Goal: Information Seeking & Learning: Learn about a topic

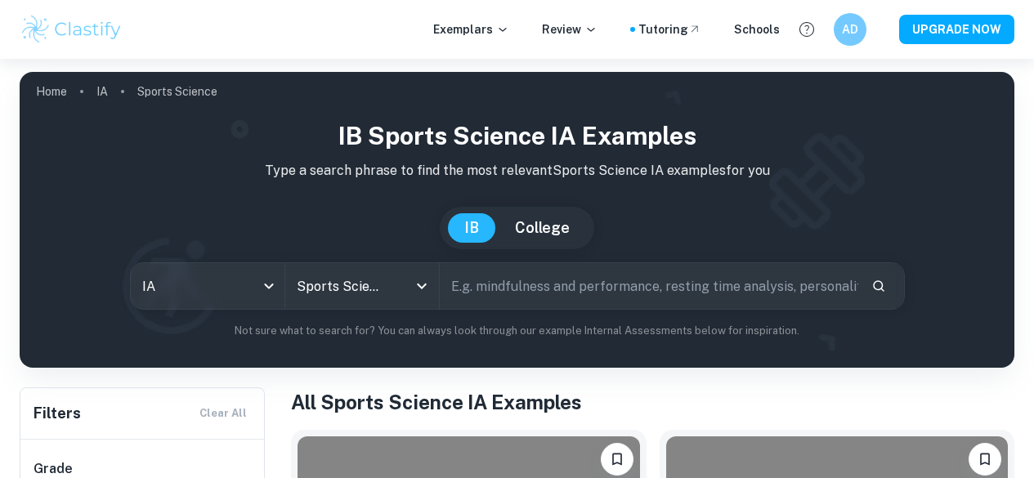
scroll to position [359, 0]
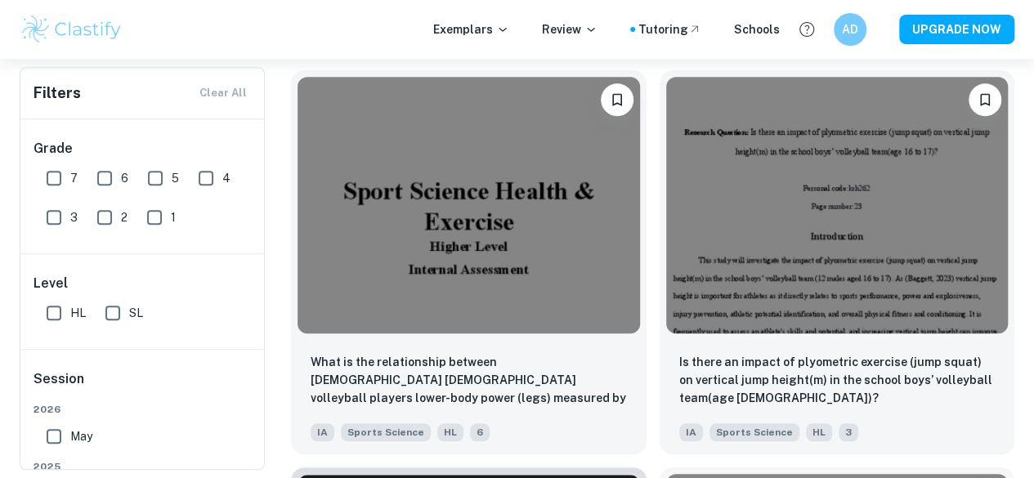
click at [469, 340] on div "What is the relationship between [DEMOGRAPHIC_DATA] [DEMOGRAPHIC_DATA] volleyba…" at bounding box center [468, 397] width 355 height 114
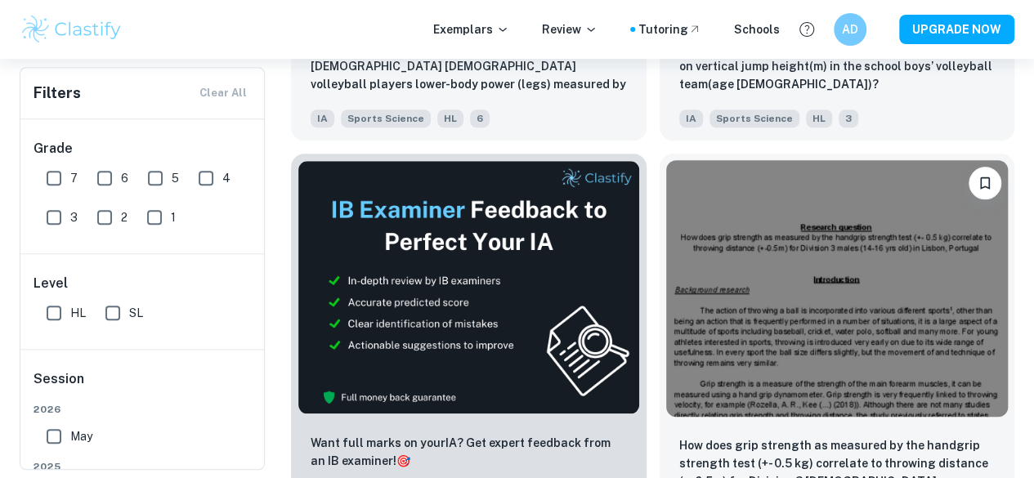
scroll to position [662, 0]
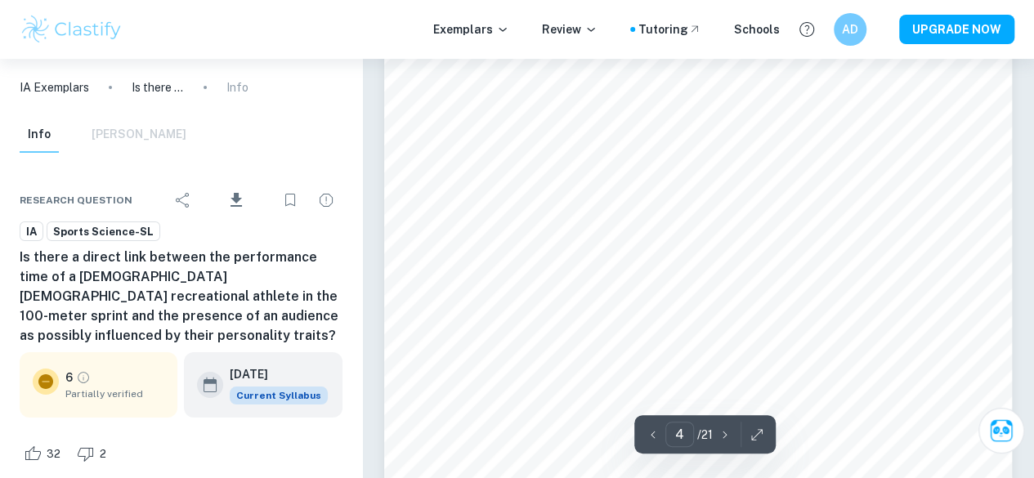
scroll to position [2895, 0]
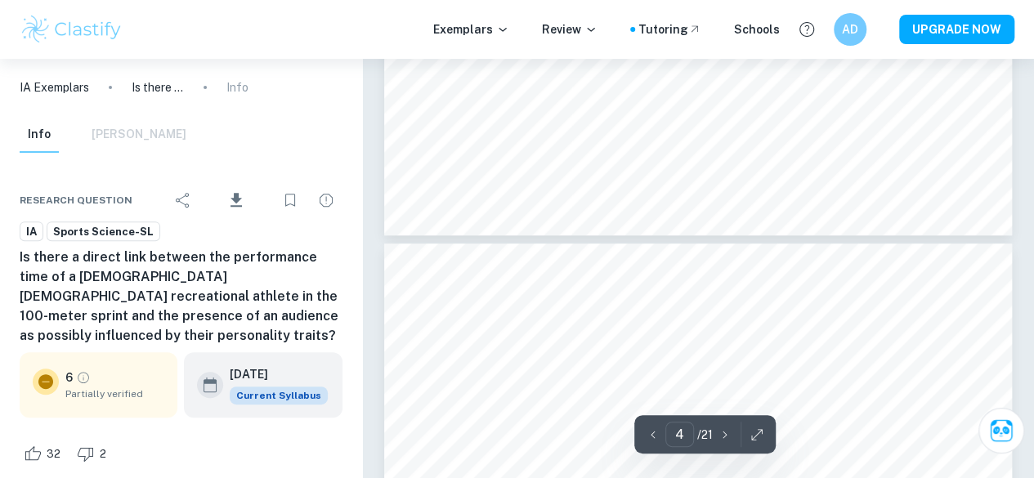
type input "5"
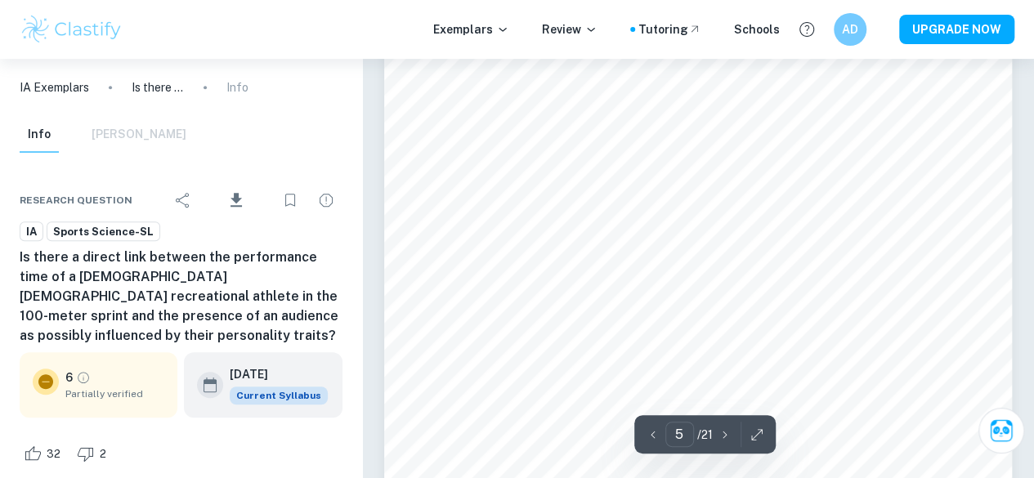
scroll to position [3538, 0]
type input "8"
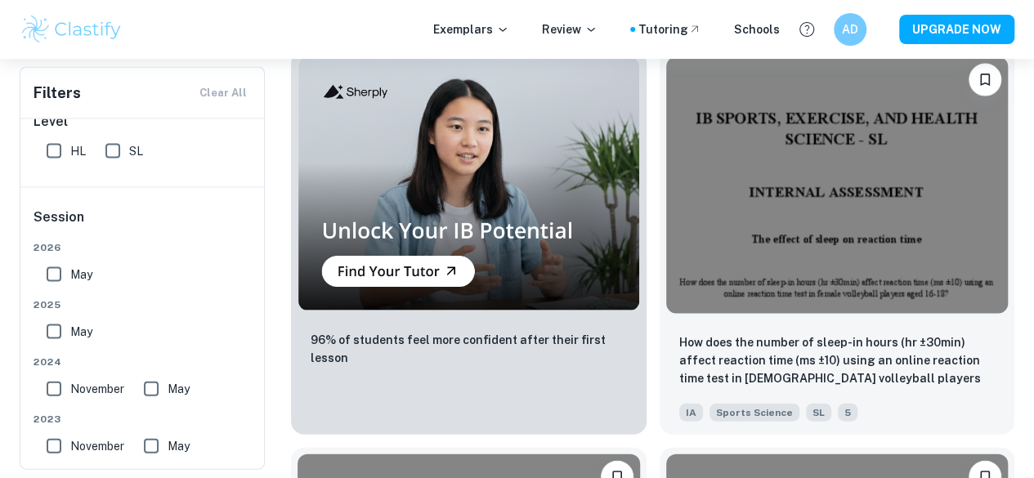
scroll to position [1571, 0]
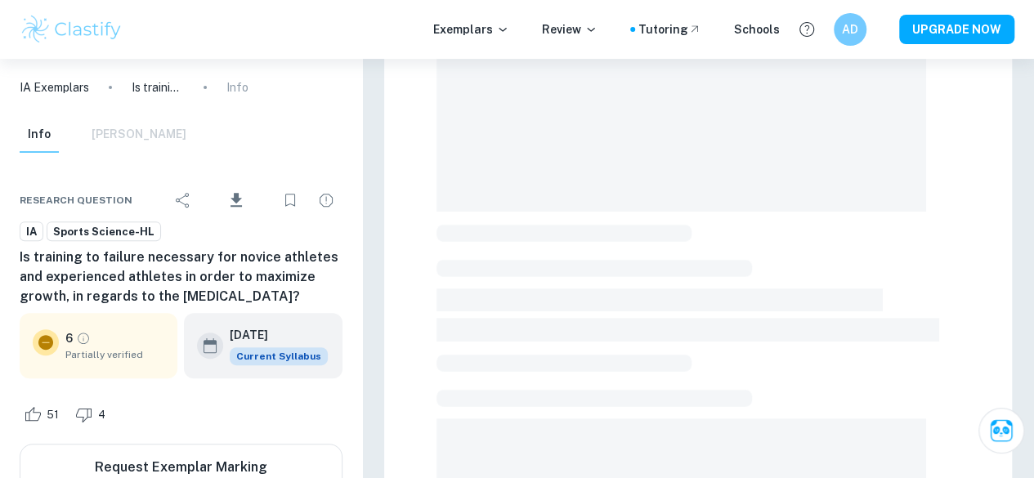
scroll to position [211, 0]
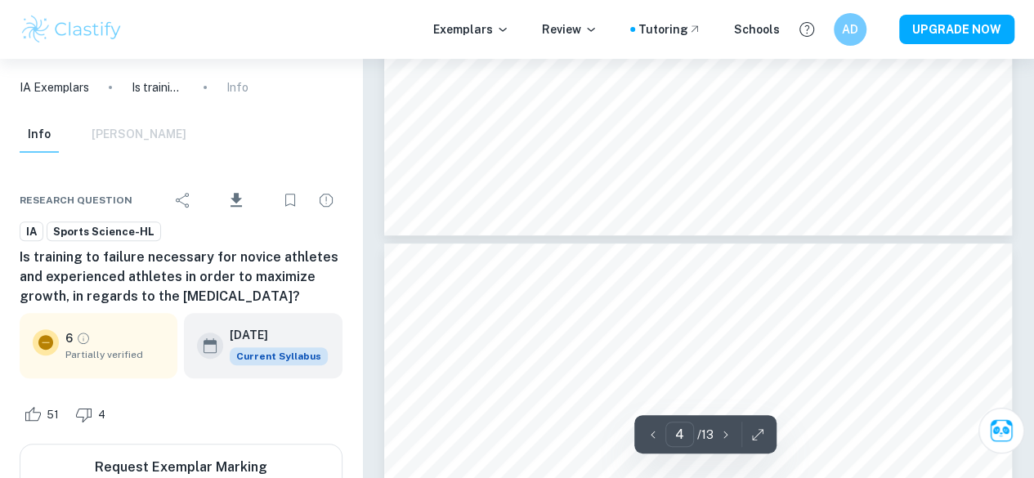
type input "5"
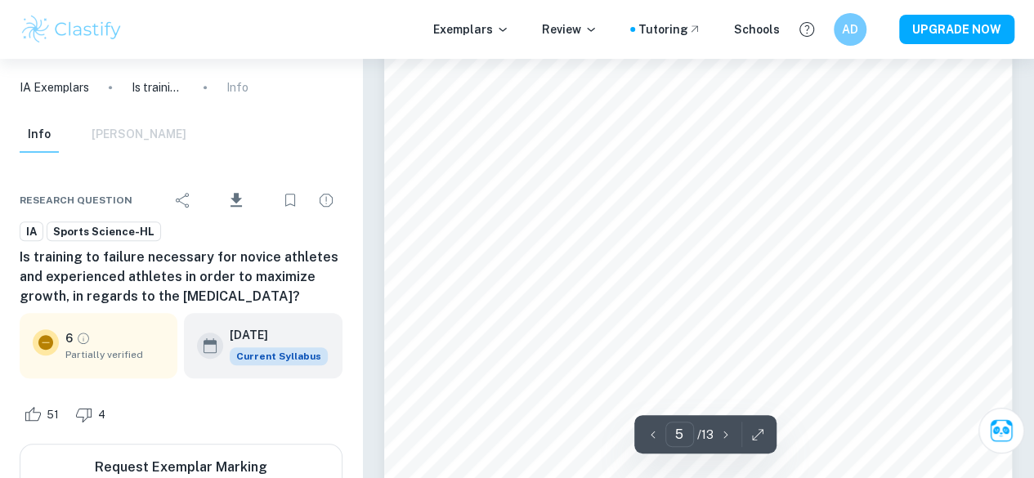
scroll to position [3561, 0]
